Goal: Check status

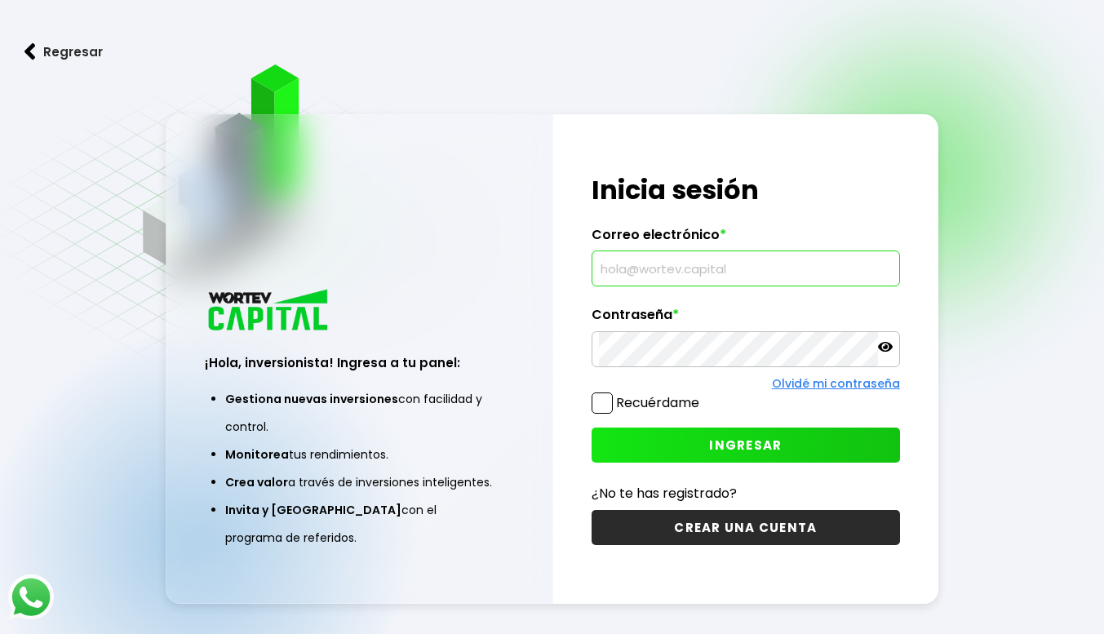
click at [641, 274] on input "text" at bounding box center [746, 268] width 294 height 34
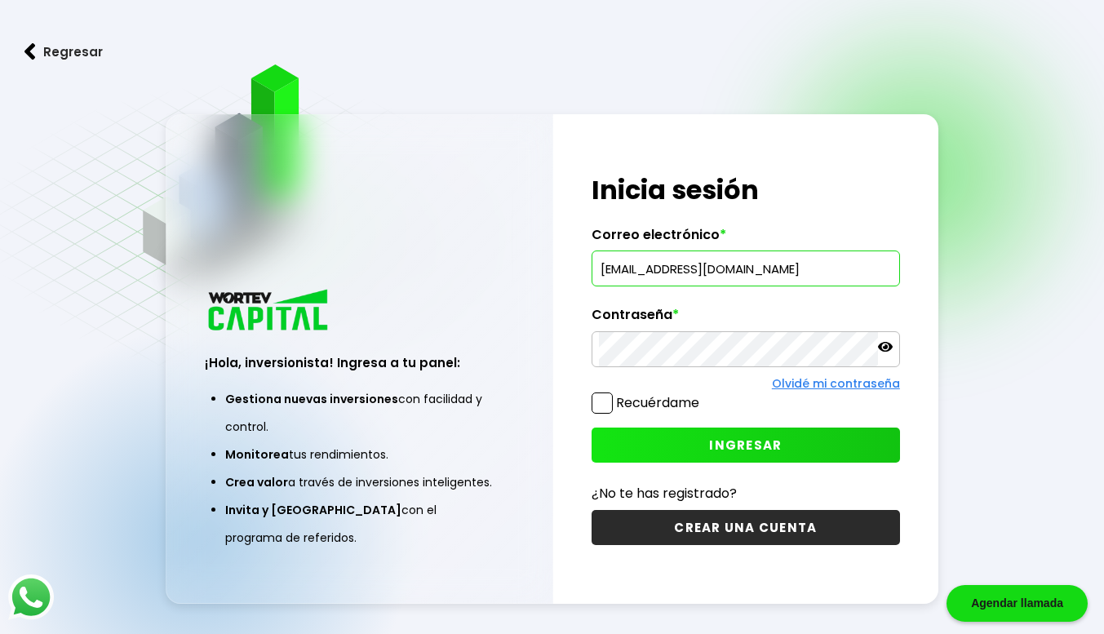
type input "[EMAIL_ADDRESS][DOMAIN_NAME]"
click at [723, 444] on span "INGRESAR" at bounding box center [745, 445] width 73 height 17
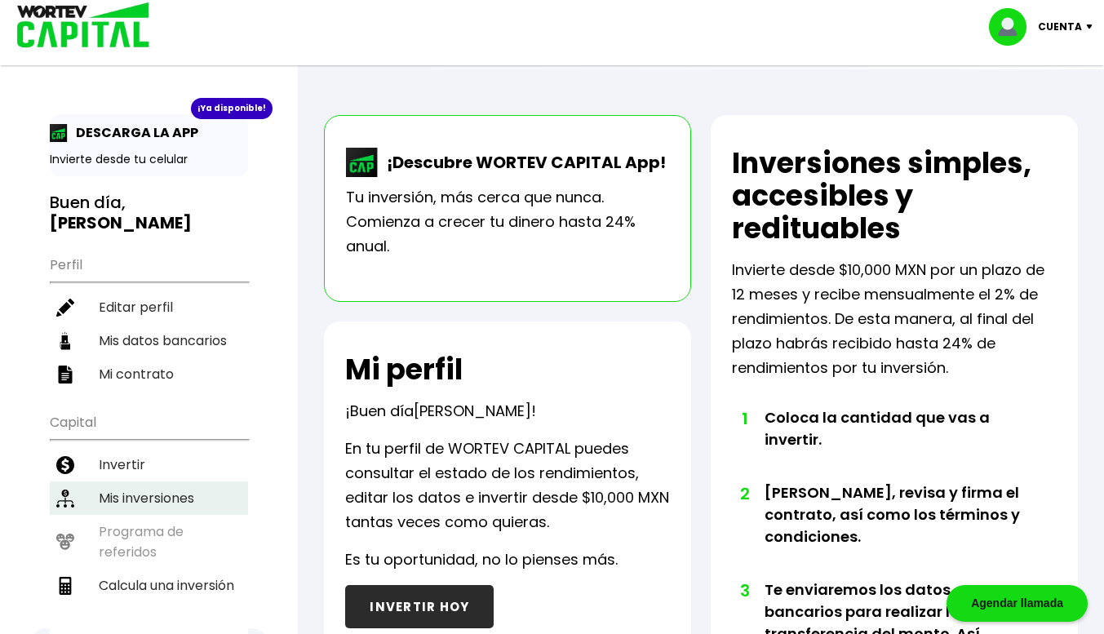
click at [146, 481] on li "Mis inversiones" at bounding box center [149, 497] width 198 height 33
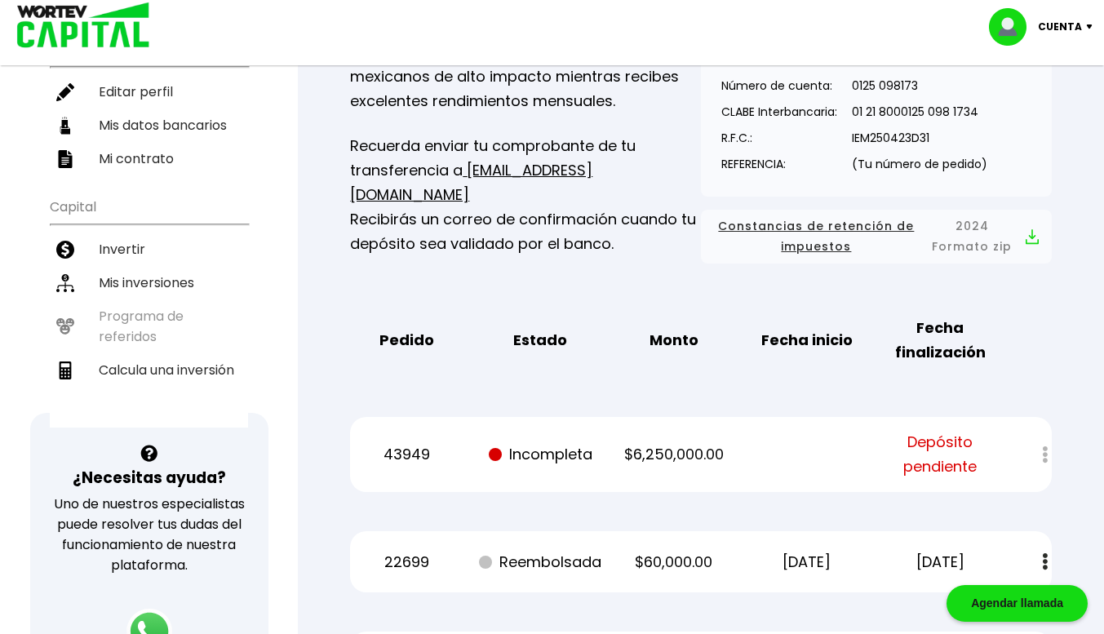
scroll to position [245, 0]
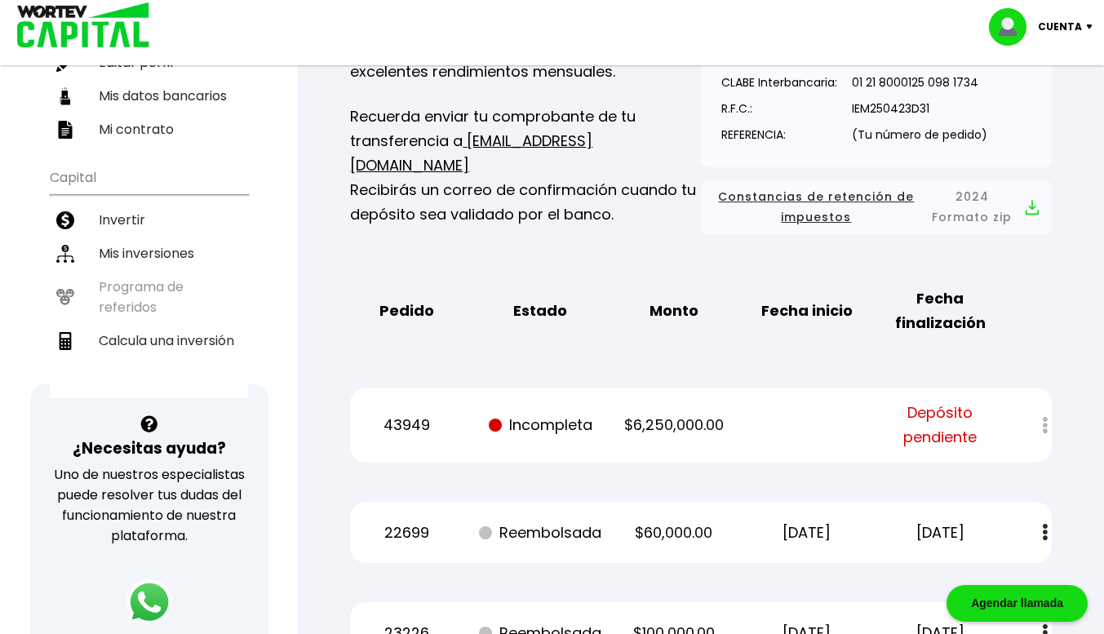
click at [1053, 443] on div "Mis inversiones Como inversionista activo de WORTEV CAPITAL, apoyas el crecimie…" at bounding box center [701, 499] width 754 height 1184
click at [675, 419] on p "$6,250,000.00" at bounding box center [674, 425] width 113 height 24
click at [428, 406] on div "43949 Incompleta $6,250,000.00 Depósito pendiente" at bounding box center [701, 425] width 702 height 75
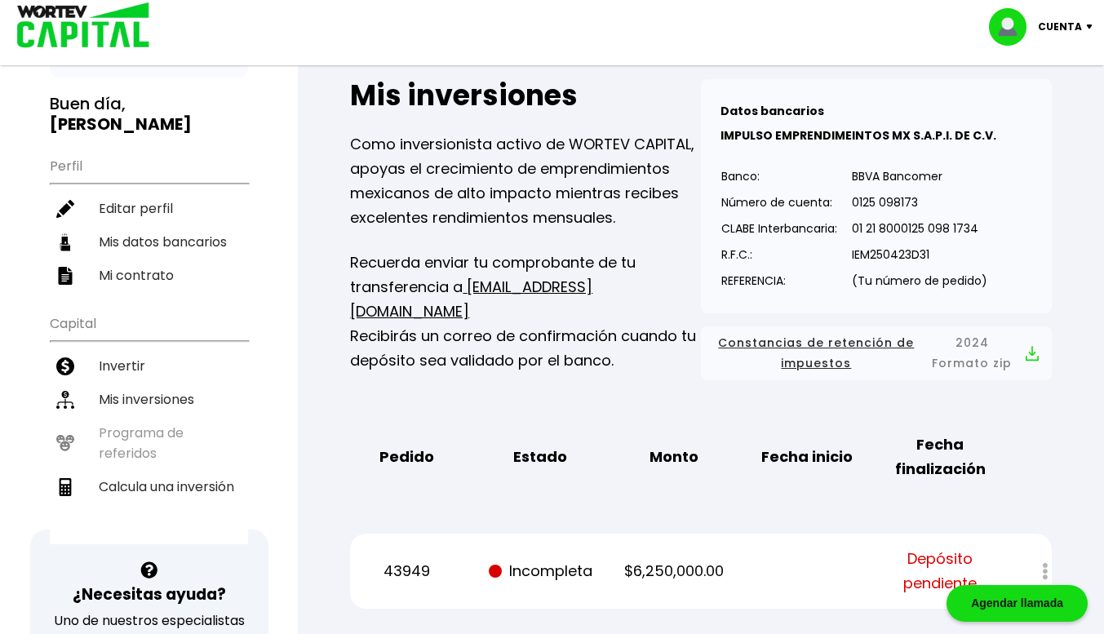
scroll to position [0, 0]
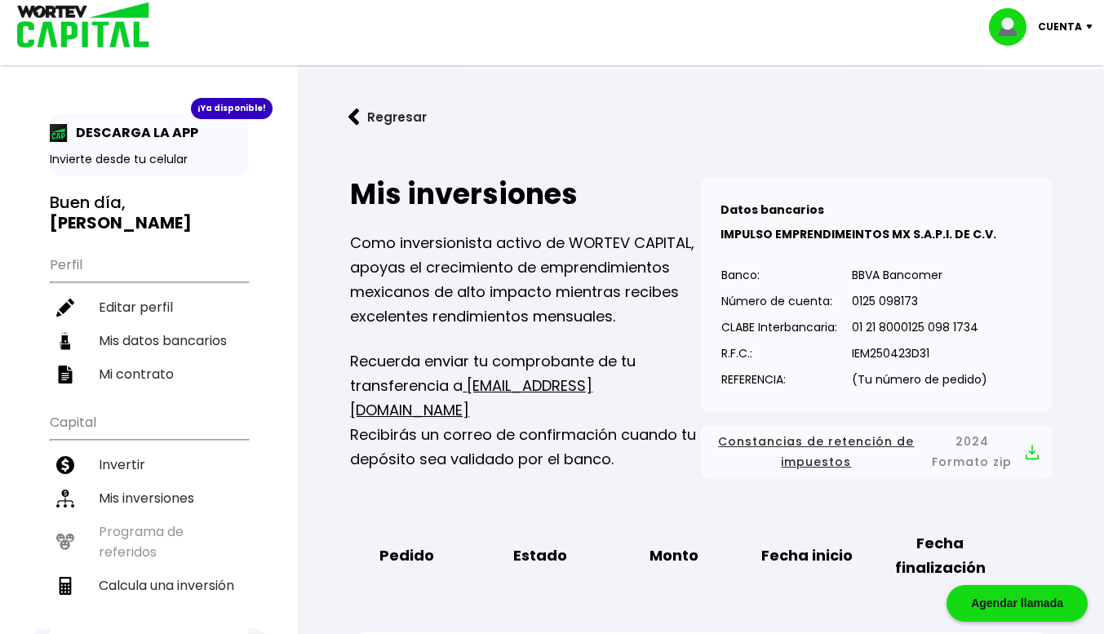
click at [1062, 19] on p "Cuenta" at bounding box center [1060, 27] width 44 height 24
click at [1048, 110] on li "Cerrar sesión" at bounding box center [1043, 108] width 131 height 33
